Goal: Check status

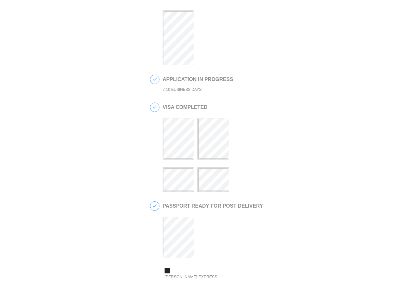
scroll to position [218, 0]
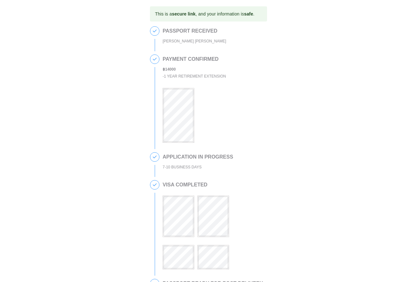
scroll to position [218, 0]
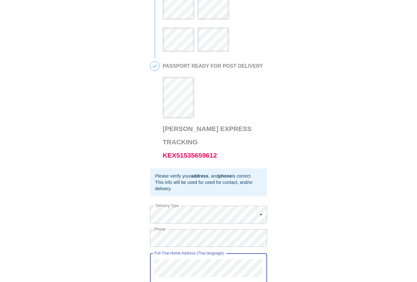
click at [129, 245] on div "This is a secure link , and your information is safe . 1 PASSPORT RECEIVED [PER…" at bounding box center [208, 43] width 405 height 509
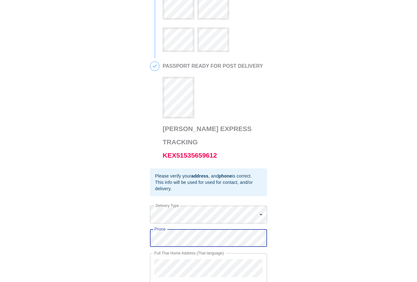
click at [144, 223] on div "This is a secure link , and your information is safe . 1 PASSPORT RECEIVED [PER…" at bounding box center [208, 43] width 405 height 509
